Goal: Information Seeking & Learning: Learn about a topic

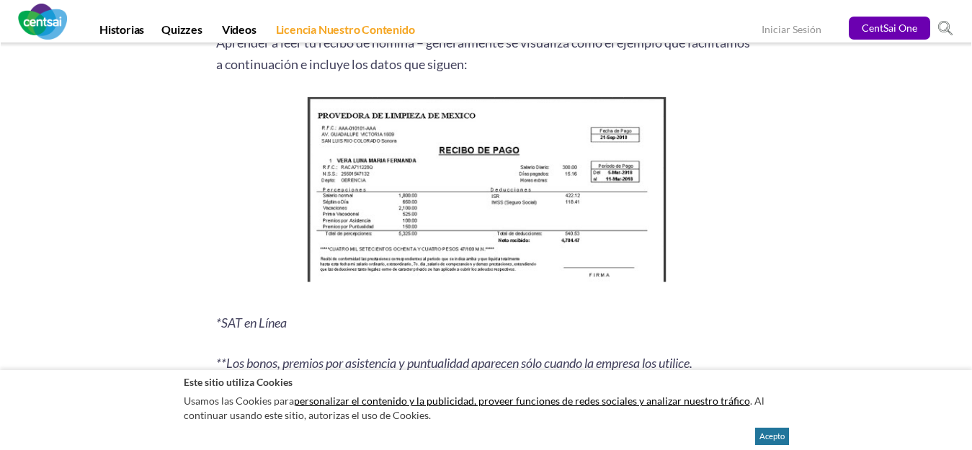
scroll to position [1895, 0]
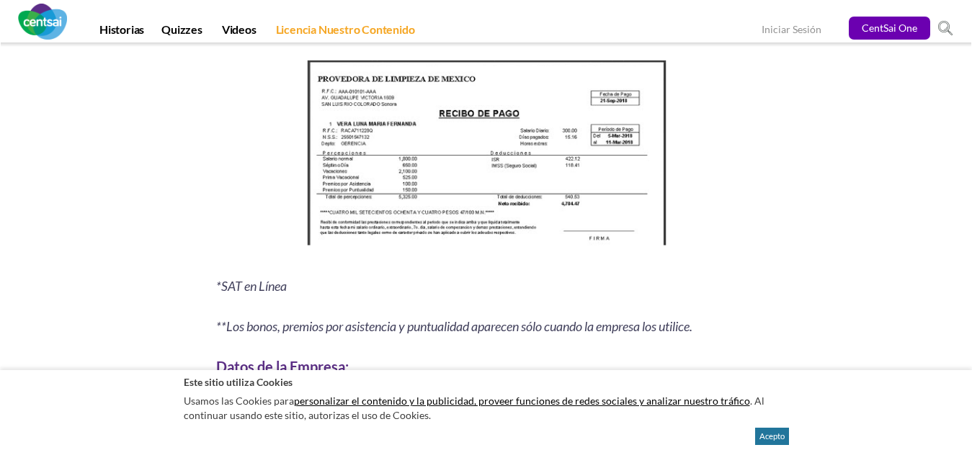
scroll to position [1946, 0]
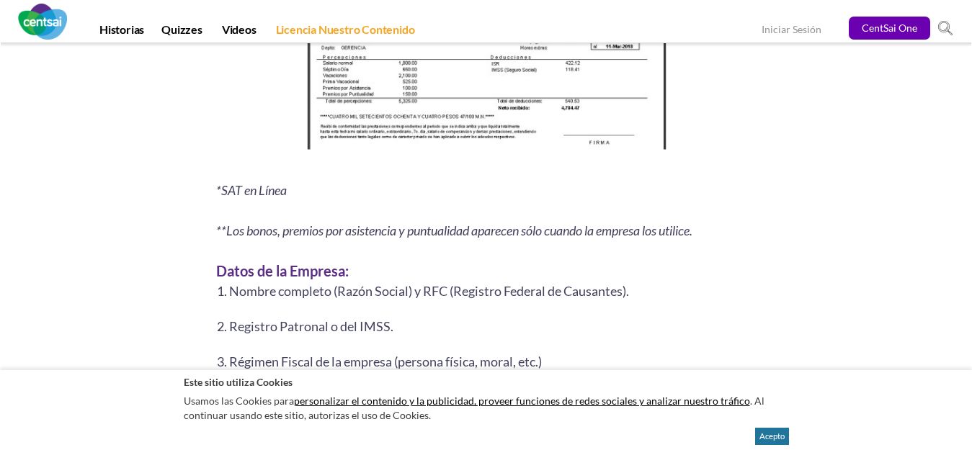
scroll to position [1968, 0]
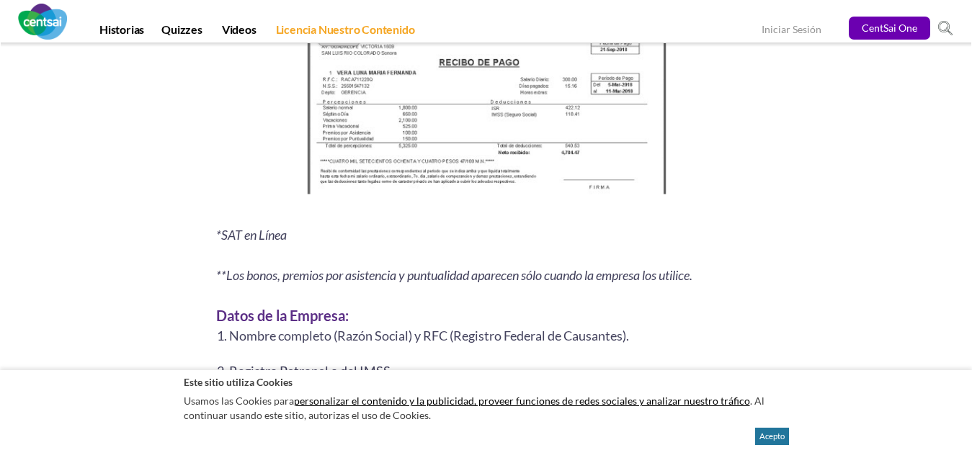
click at [589, 160] on img at bounding box center [486, 105] width 370 height 201
click at [450, 148] on img at bounding box center [486, 105] width 370 height 201
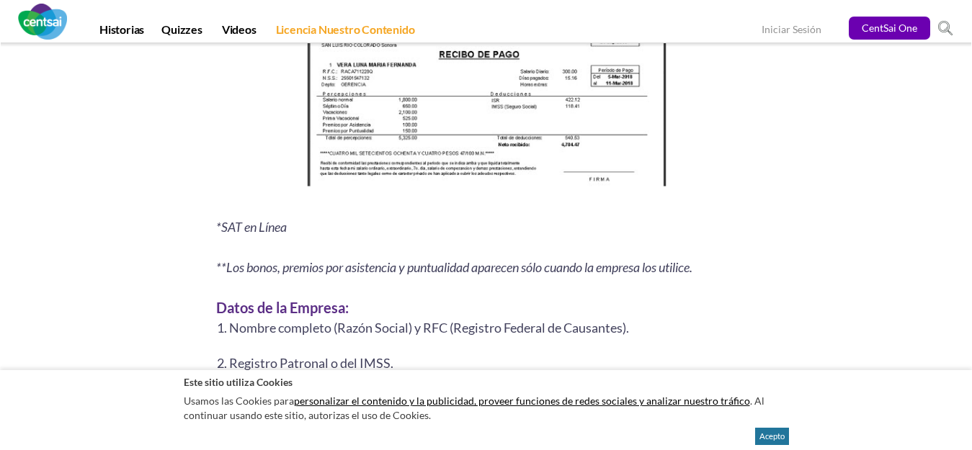
scroll to position [1961, 0]
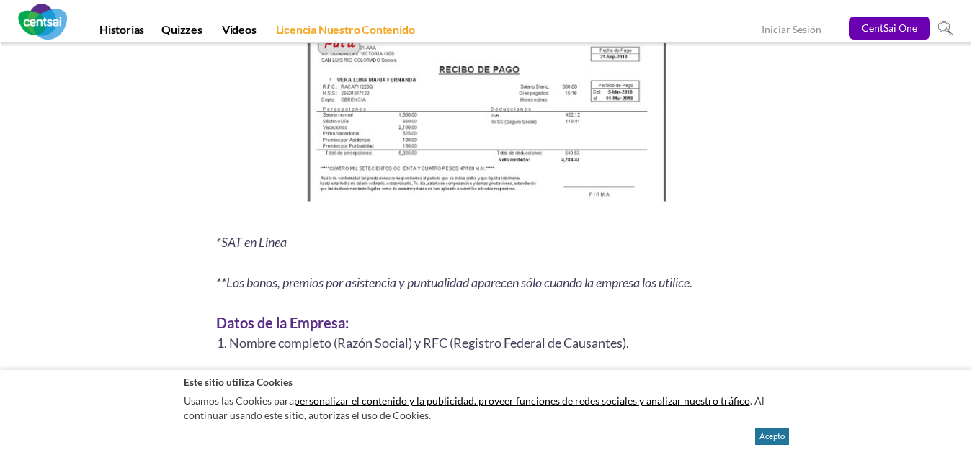
click at [491, 84] on img at bounding box center [486, 112] width 370 height 201
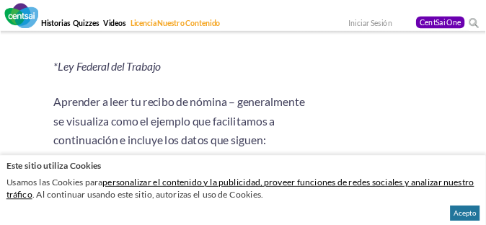
scroll to position [1960, 0]
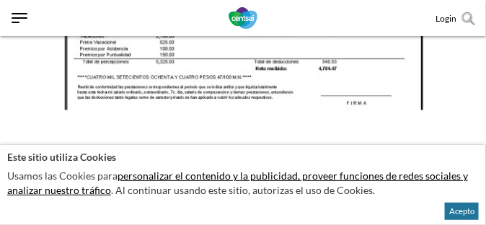
scroll to position [2004, 0]
